Goal: Information Seeking & Learning: Learn about a topic

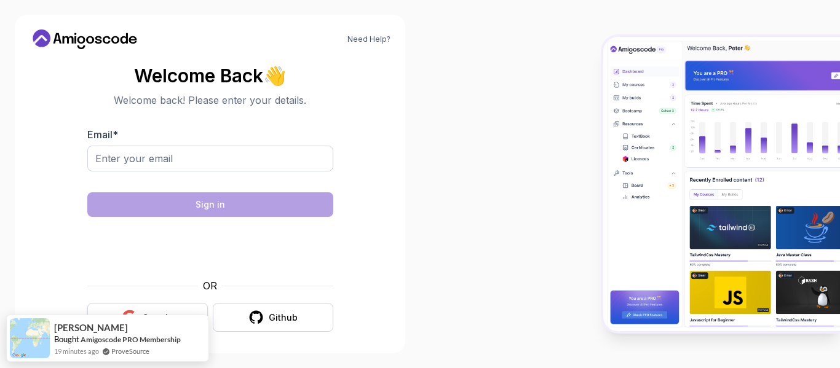
click at [174, 283] on div "OR" at bounding box center [210, 285] width 246 height 15
click at [157, 308] on button "Google" at bounding box center [147, 317] width 120 height 29
click at [182, 304] on button "Google" at bounding box center [147, 317] width 120 height 29
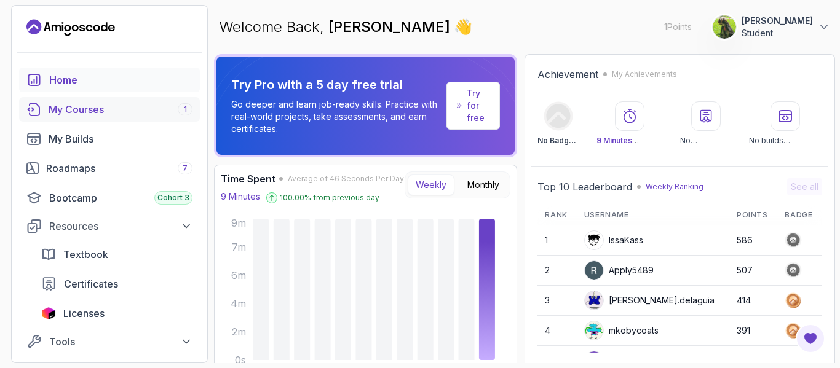
click at [120, 108] on div "My Courses 1" at bounding box center [121, 109] width 144 height 15
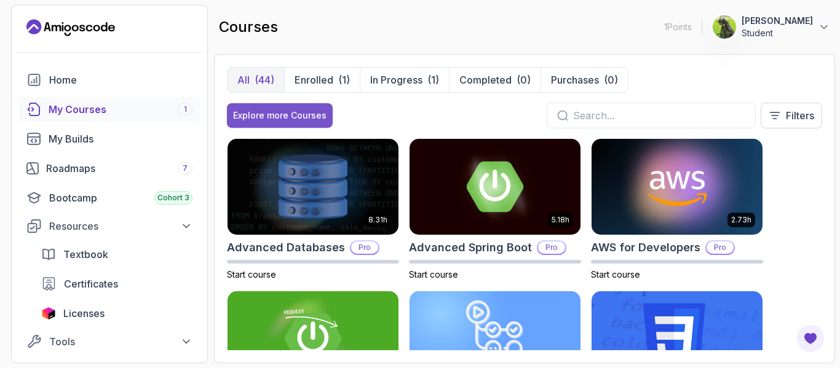
click at [321, 113] on div "Explore more Courses" at bounding box center [279, 115] width 93 height 12
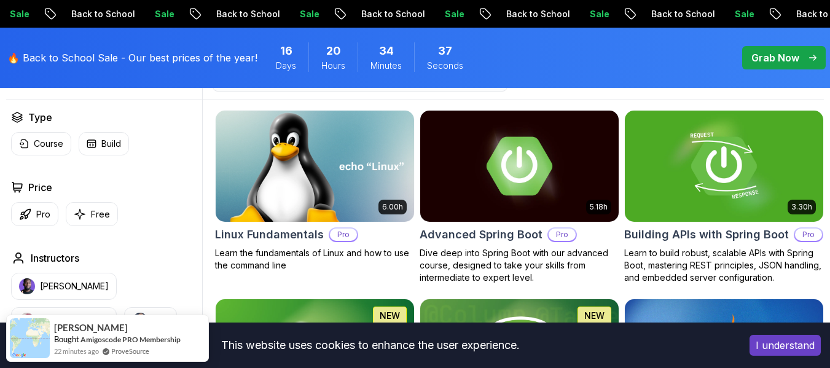
scroll to position [369, 0]
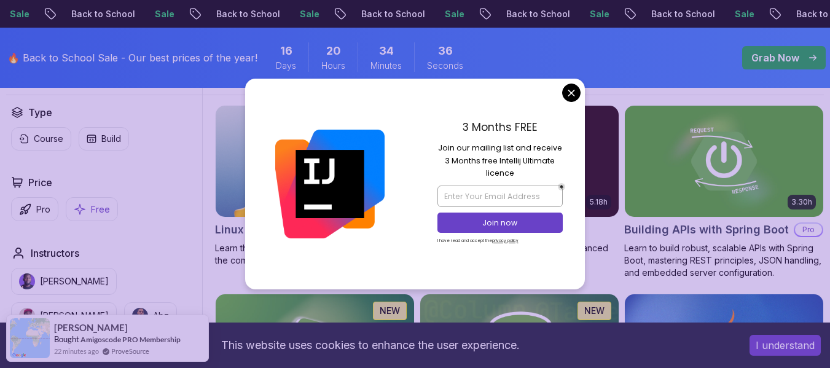
click at [89, 221] on button "Free" at bounding box center [92, 209] width 52 height 24
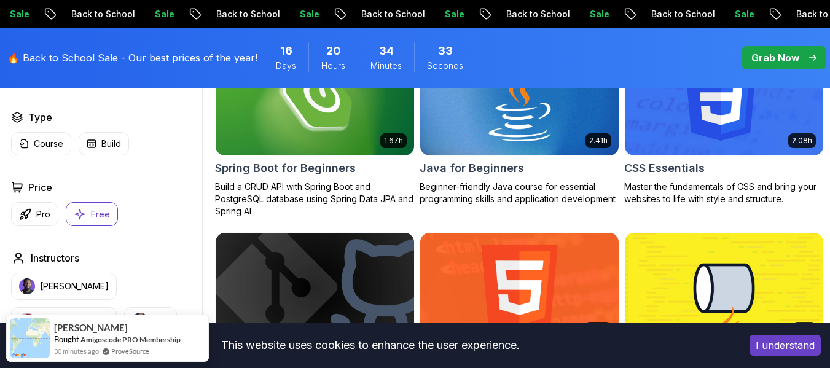
scroll to position [369, 0]
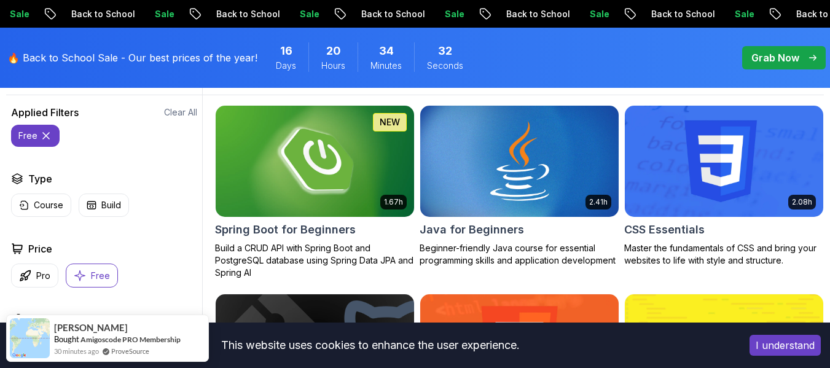
click at [358, 205] on img at bounding box center [315, 161] width 208 height 117
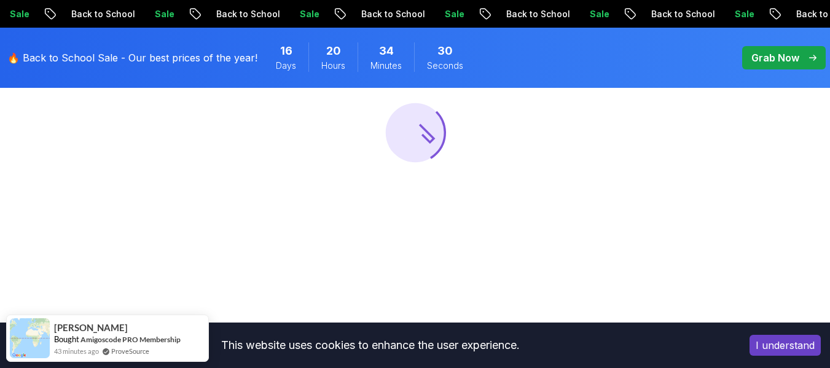
scroll to position [184, 0]
